Goal: Task Accomplishment & Management: Manage account settings

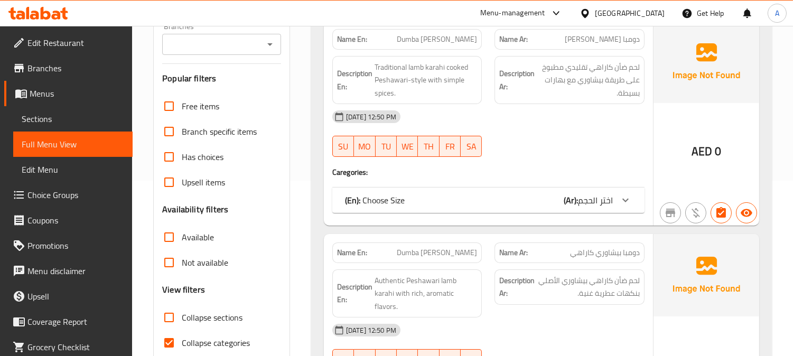
scroll to position [176, 0]
click at [168, 304] on input "Collapse sections" at bounding box center [168, 316] width 25 height 25
checkbox input "true"
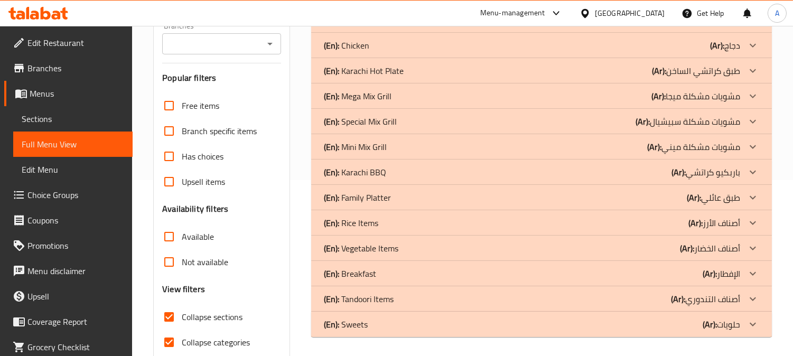
click at [169, 330] on input "Collapse categories" at bounding box center [168, 342] width 25 height 25
checkbox input "false"
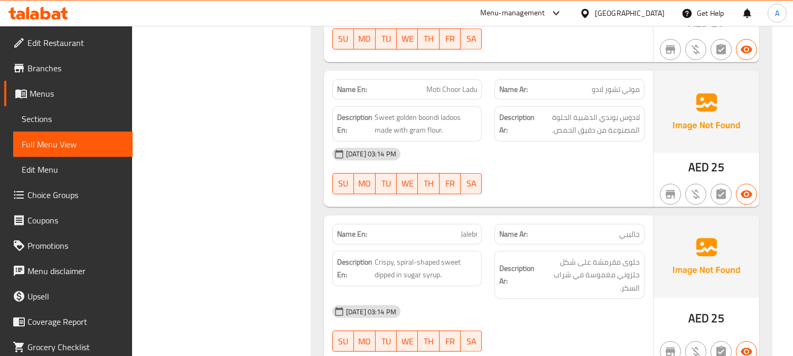
scroll to position [8865, 0]
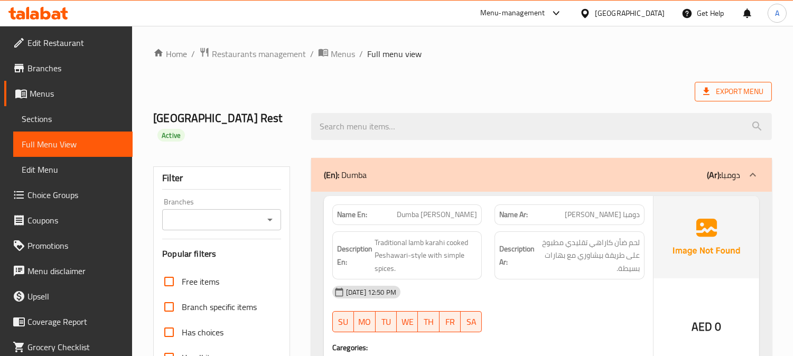
click at [733, 90] on span "Export Menu" at bounding box center [733, 91] width 60 height 13
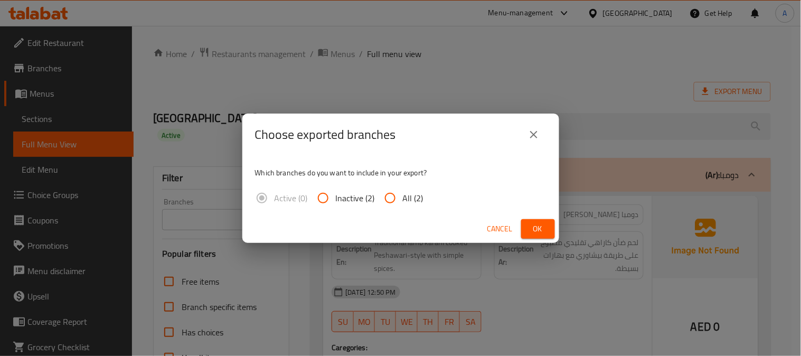
click at [389, 195] on input "All (2)" at bounding box center [390, 197] width 25 height 25
radio input "true"
click at [534, 228] on span "Ok" at bounding box center [538, 228] width 17 height 13
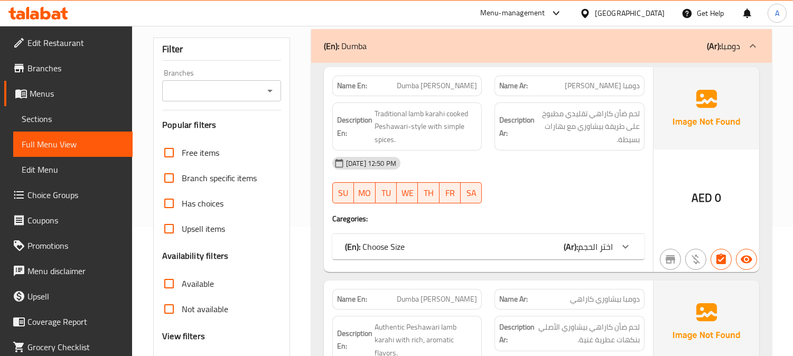
scroll to position [117, 0]
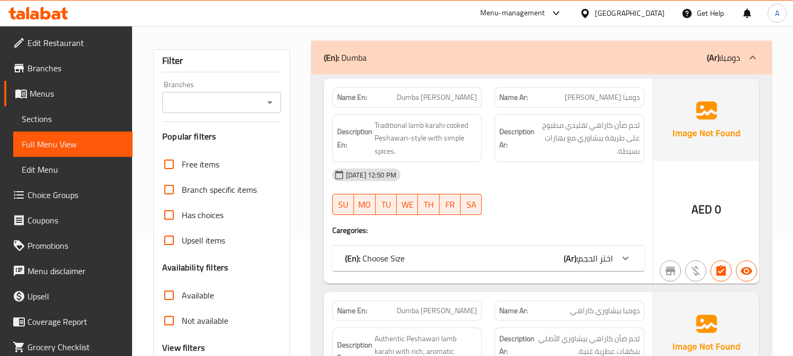
click at [57, 121] on span "Sections" at bounding box center [73, 119] width 102 height 13
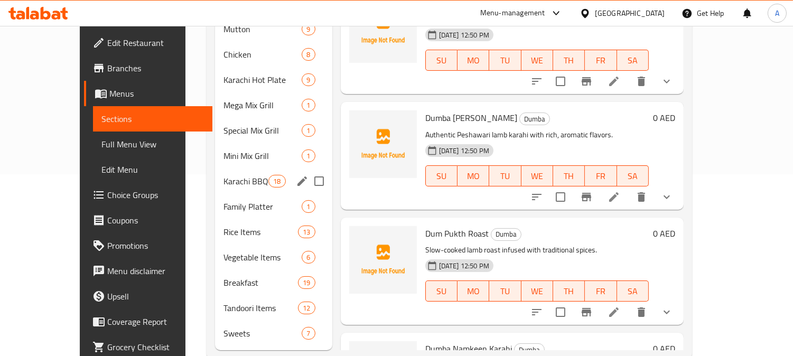
scroll to position [189, 0]
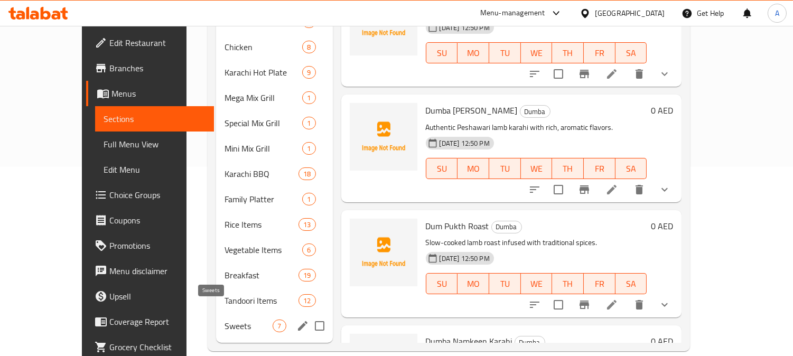
click at [224, 320] on span "Sweets" at bounding box center [248, 326] width 48 height 13
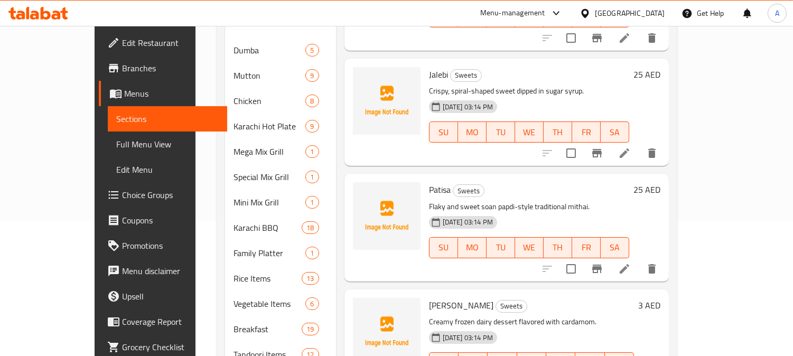
scroll to position [189, 0]
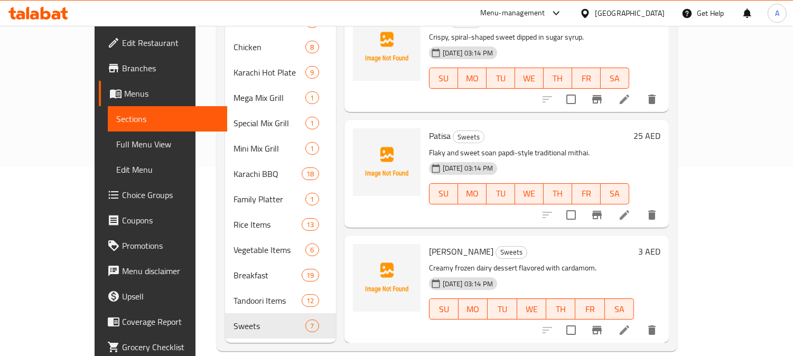
click at [629, 210] on icon at bounding box center [625, 215] width 10 height 10
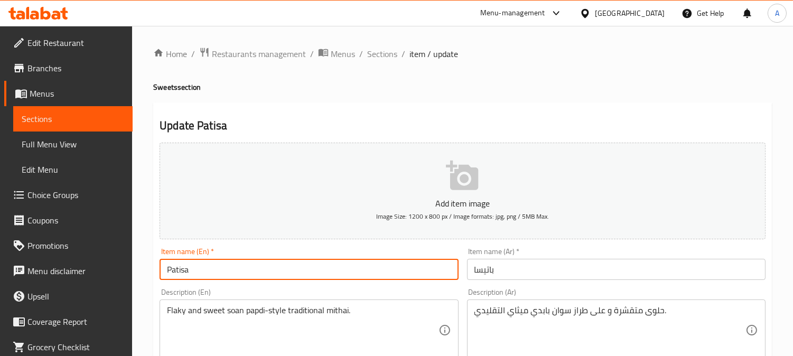
click at [251, 265] on input "Patisa" at bounding box center [309, 269] width 298 height 21
type input "Patisa 1kg"
click at [508, 271] on input "باتيسا" at bounding box center [616, 269] width 298 height 21
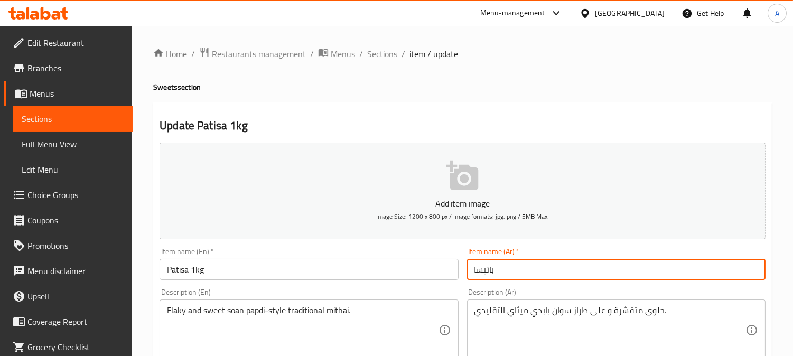
click at [508, 271] on input "باتيسا" at bounding box center [616, 269] width 298 height 21
drag, startPoint x: 508, startPoint y: 271, endPoint x: 737, endPoint y: 262, distance: 230.0
click at [508, 271] on input "باتيسا" at bounding box center [616, 269] width 298 height 21
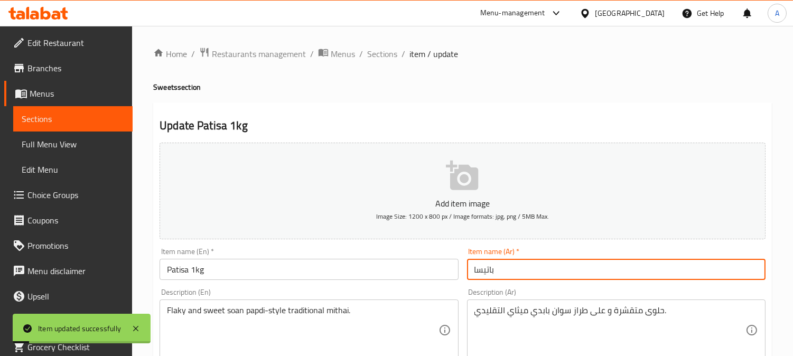
click at [530, 270] on input "باتيسا" at bounding box center [616, 269] width 298 height 21
click at [685, 268] on input "باتيسا" at bounding box center [616, 269] width 298 height 21
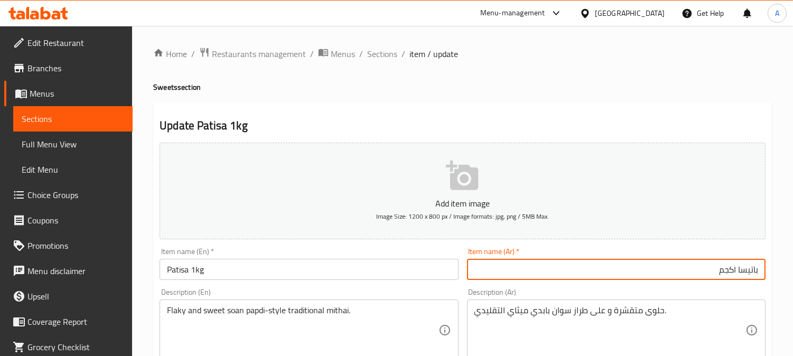
type input "باتيسا اكجم"
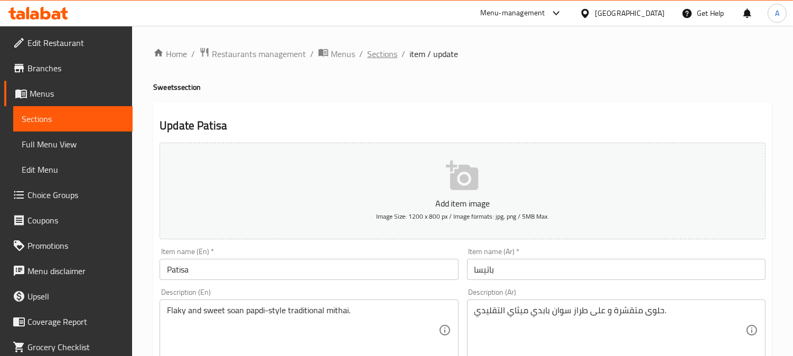
click at [375, 59] on span "Sections" at bounding box center [382, 54] width 30 height 13
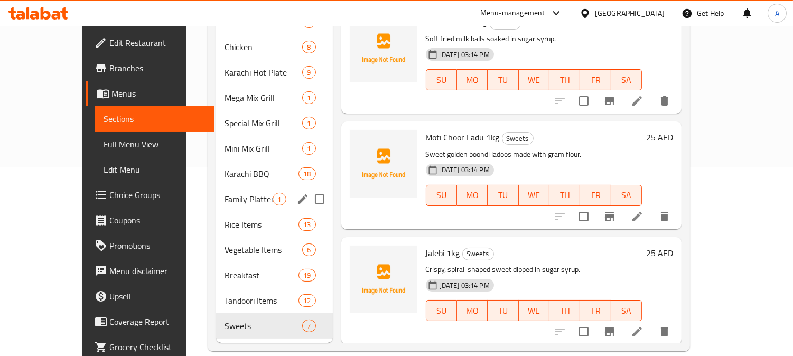
scroll to position [235, 0]
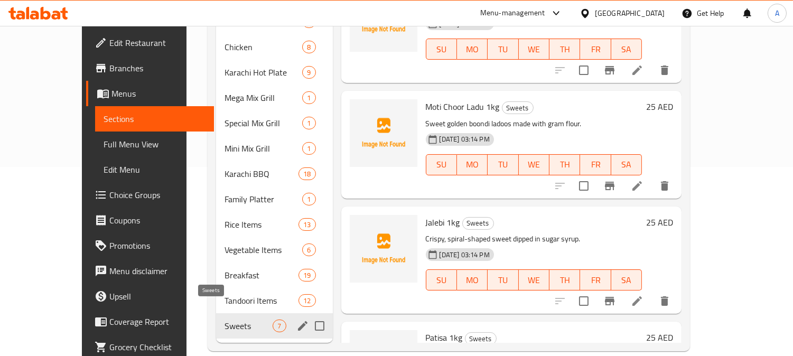
click at [239, 320] on span "Sweets" at bounding box center [248, 326] width 48 height 13
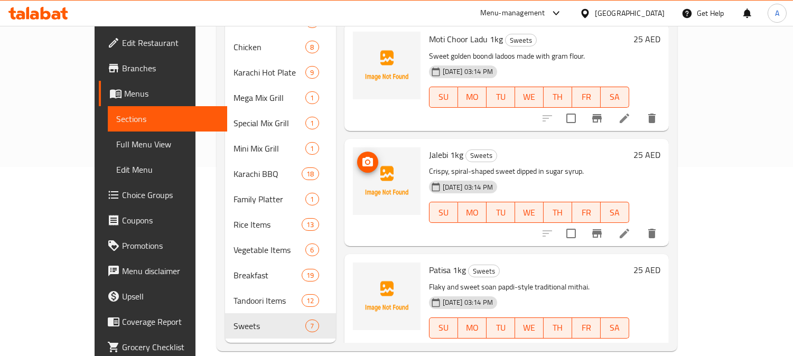
scroll to position [436, 0]
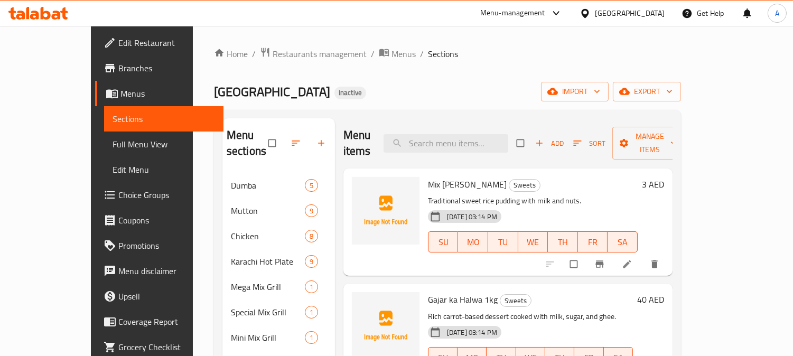
click at [113, 146] on span "Full Menu View" at bounding box center [164, 144] width 102 height 13
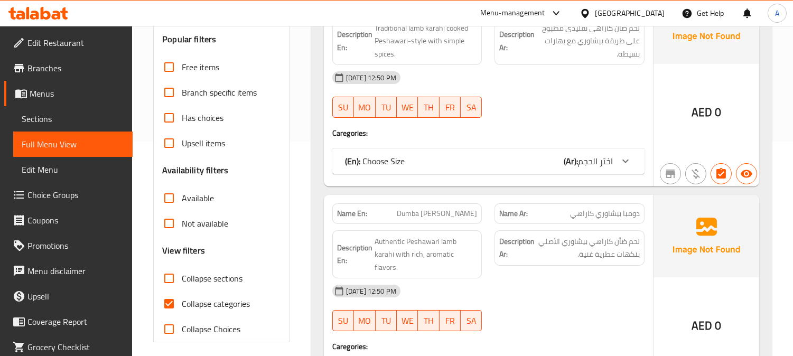
scroll to position [352, 0]
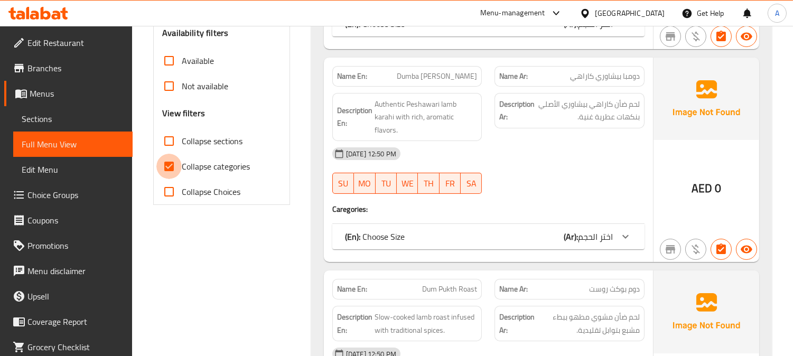
drag, startPoint x: 166, startPoint y: 149, endPoint x: 167, endPoint y: 135, distance: 14.8
click at [167, 154] on input "Collapse categories" at bounding box center [168, 166] width 25 height 25
checkbox input "false"
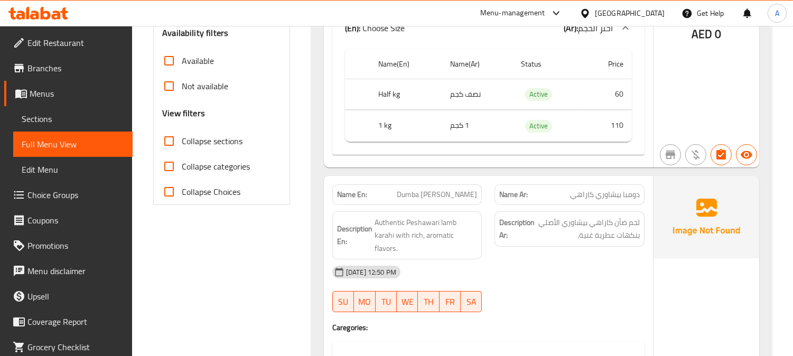
click at [167, 128] on input "Collapse sections" at bounding box center [168, 140] width 25 height 25
checkbox input "true"
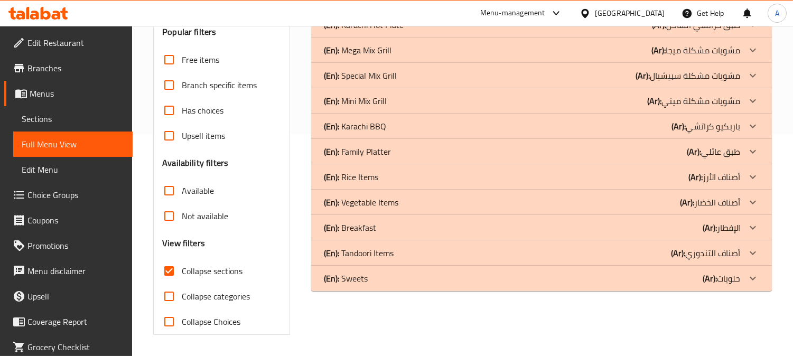
scroll to position [206, 0]
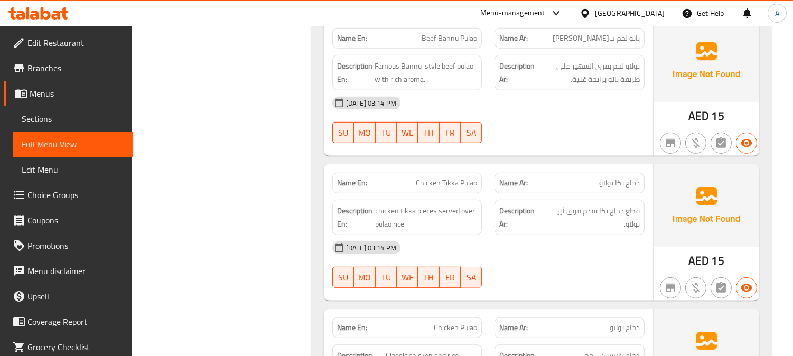
scroll to position [0, 0]
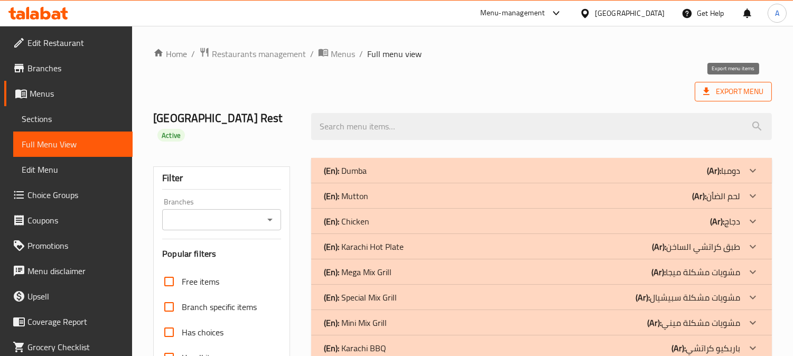
click at [725, 93] on span "Export Menu" at bounding box center [733, 91] width 60 height 13
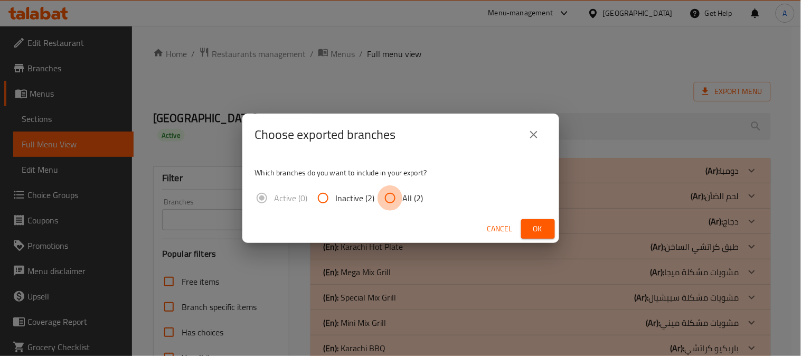
click at [394, 199] on input "All (2)" at bounding box center [390, 197] width 25 height 25
radio input "true"
click at [546, 224] on span "Ok" at bounding box center [538, 228] width 17 height 13
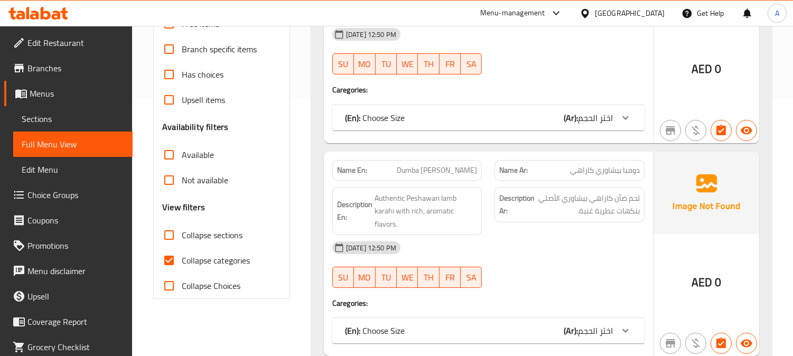
scroll to position [282, 0]
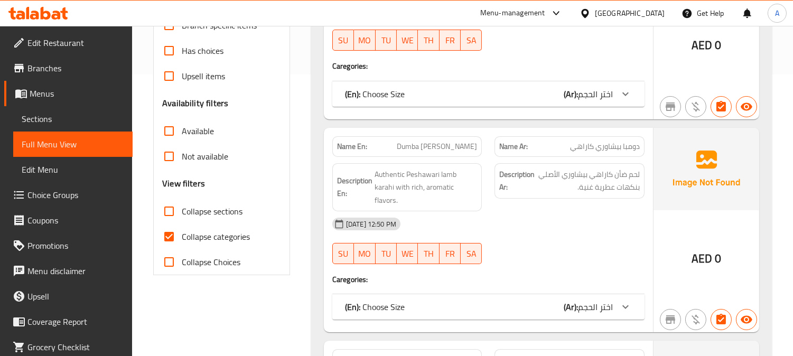
click at [170, 200] on input "Collapse sections" at bounding box center [168, 211] width 25 height 25
checkbox input "true"
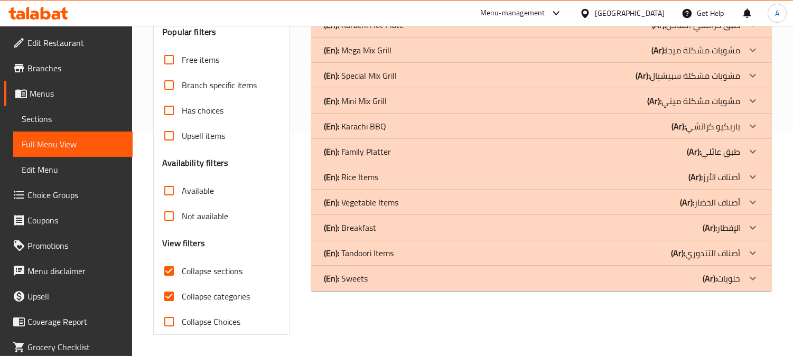
scroll to position [206, 0]
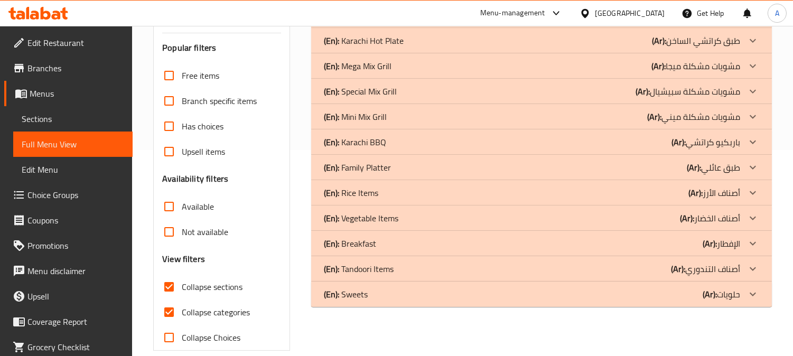
click at [170, 220] on input "Not available" at bounding box center [168, 231] width 25 height 25
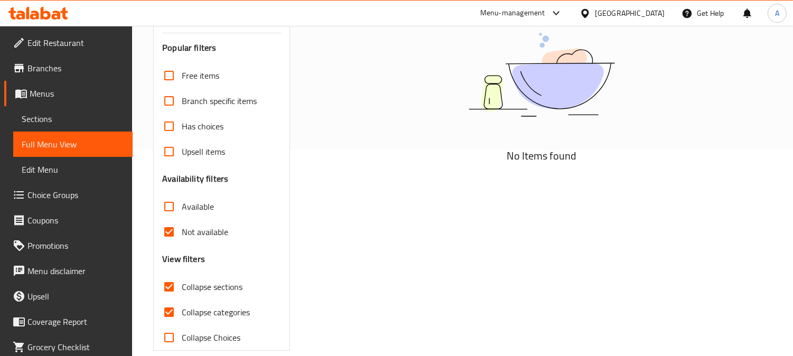
click at [170, 220] on input "Not available" at bounding box center [168, 231] width 25 height 25
checkbox input "false"
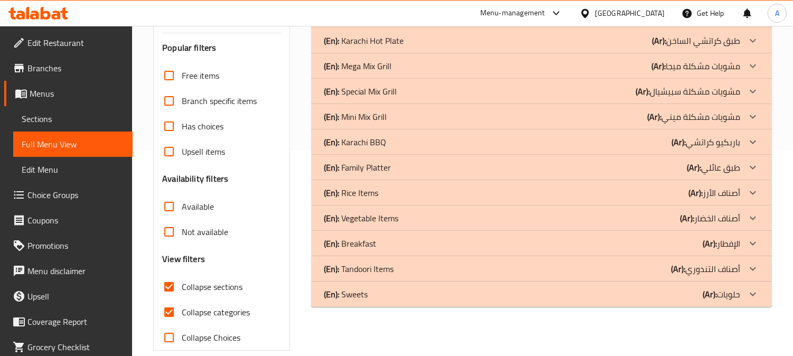
click at [170, 300] on input "Collapse categories" at bounding box center [168, 312] width 25 height 25
checkbox input "false"
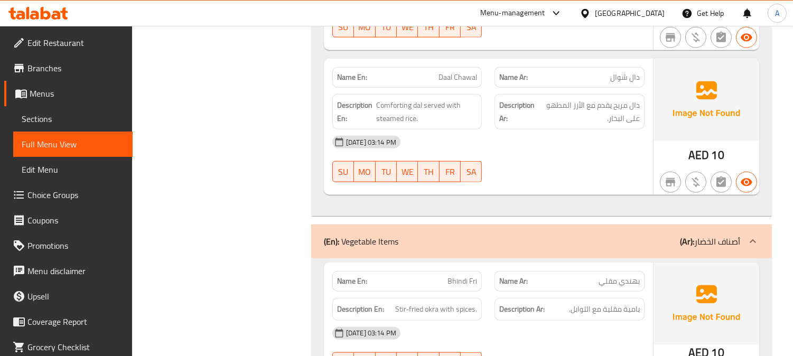
scroll to position [0, 0]
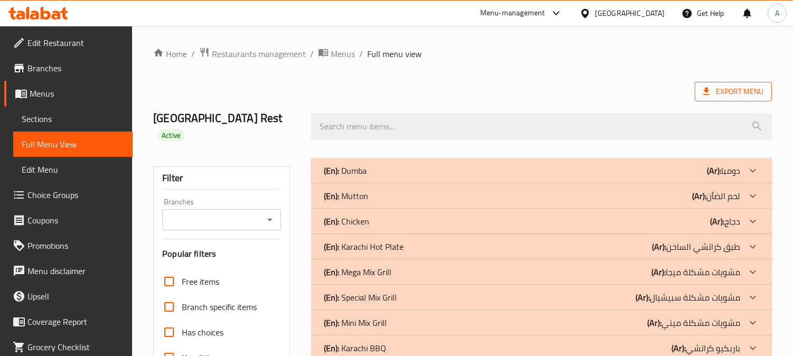
drag, startPoint x: 668, startPoint y: 70, endPoint x: 715, endPoint y: 97, distance: 53.7
click at [715, 97] on span "Export Menu" at bounding box center [733, 91] width 60 height 13
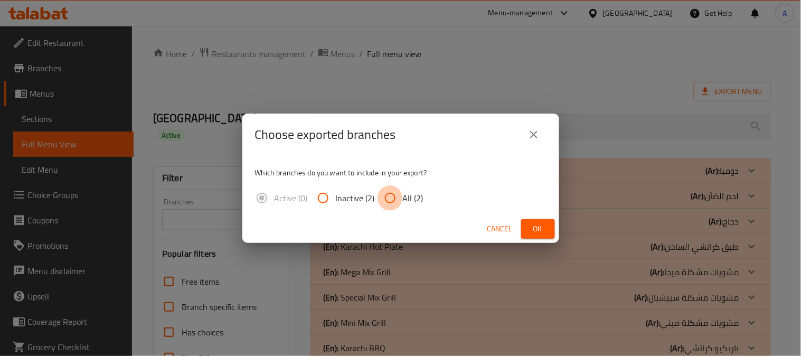
click at [393, 194] on input "All (2)" at bounding box center [390, 197] width 25 height 25
radio input "true"
click at [535, 223] on span "Ok" at bounding box center [538, 228] width 17 height 13
